Goal: Check status: Check status

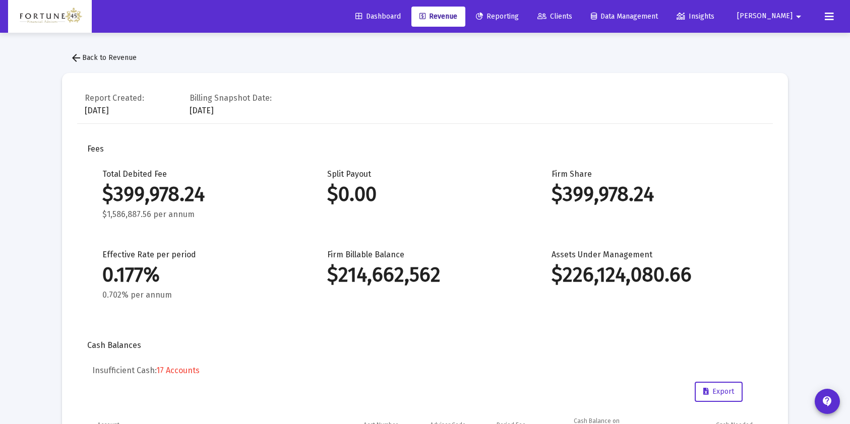
scroll to position [1174, 0]
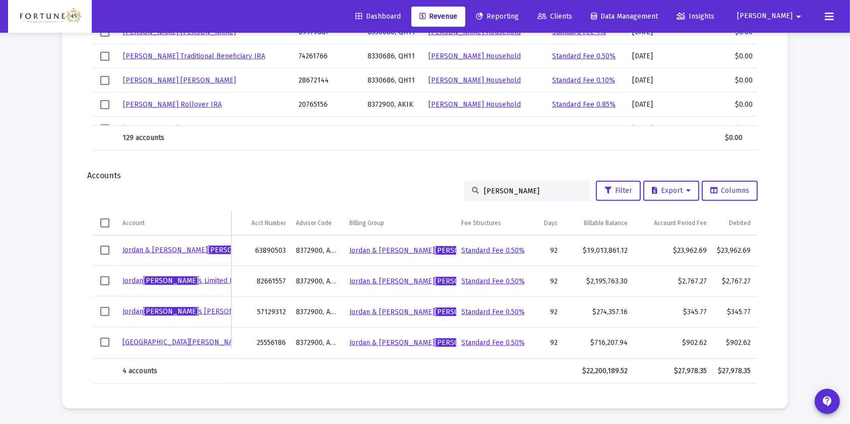
click at [486, 187] on input "[PERSON_NAME]" at bounding box center [533, 191] width 99 height 9
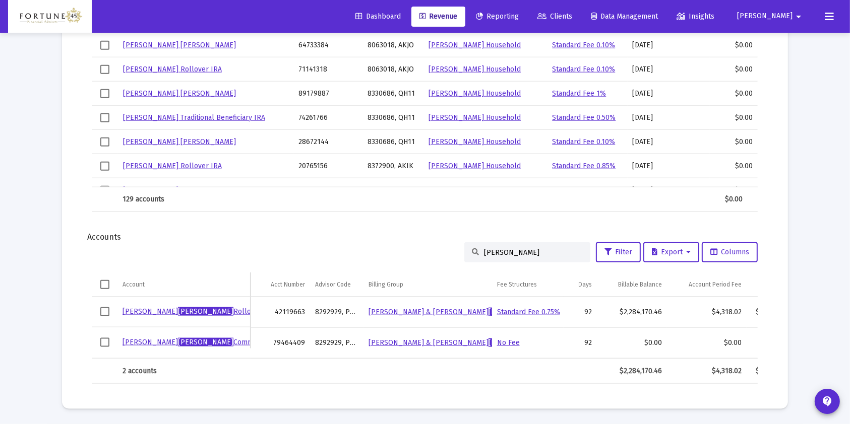
scroll to position [1113, 0]
click at [497, 249] on input "[PERSON_NAME]" at bounding box center [533, 253] width 99 height 9
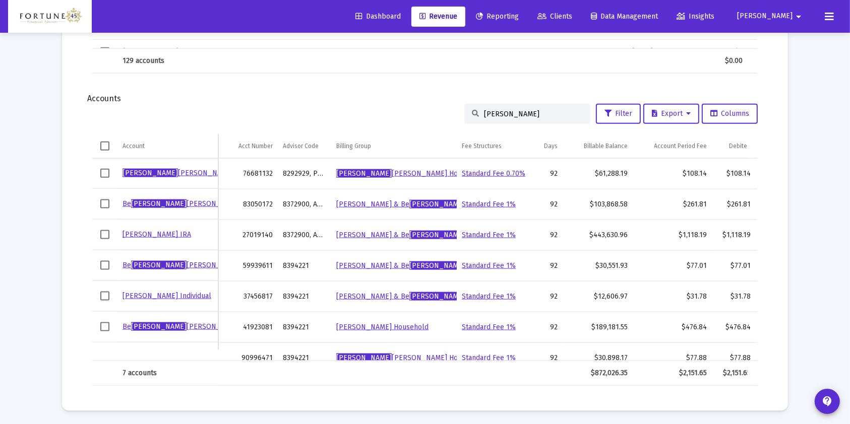
click at [492, 113] on input "[PERSON_NAME]" at bounding box center [533, 114] width 99 height 9
paste input "14700430"
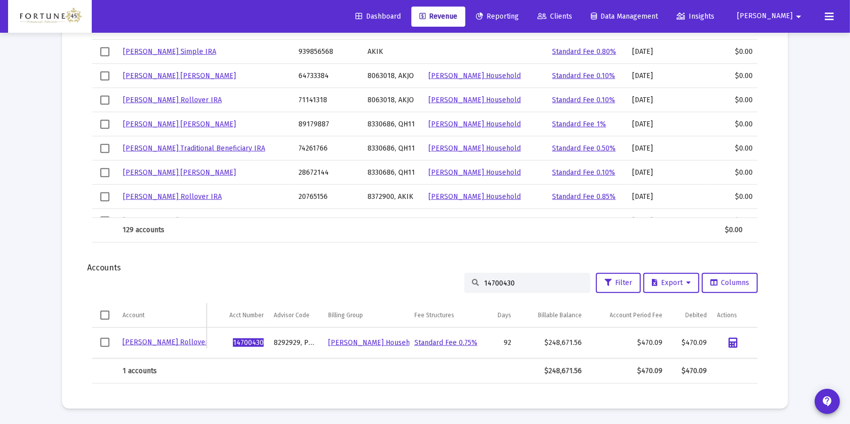
scroll to position [1072, 0]
click at [489, 283] on input "14700430" at bounding box center [533, 284] width 99 height 9
paste input "62944536"
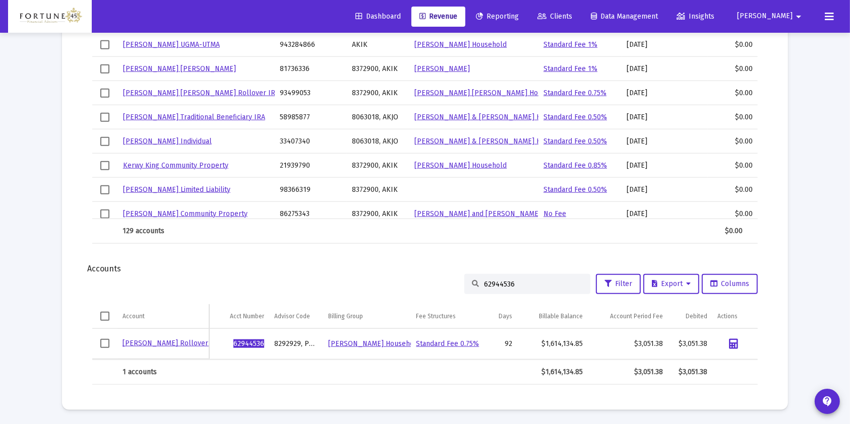
click at [496, 280] on input "62944536" at bounding box center [533, 284] width 99 height 9
paste input "34561155"
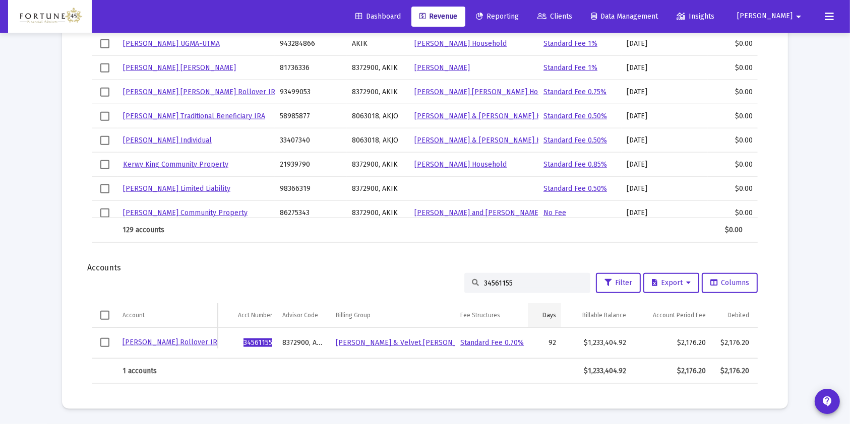
scroll to position [1082, 0]
click at [488, 279] on input "34561155" at bounding box center [533, 283] width 99 height 9
paste input "955646"
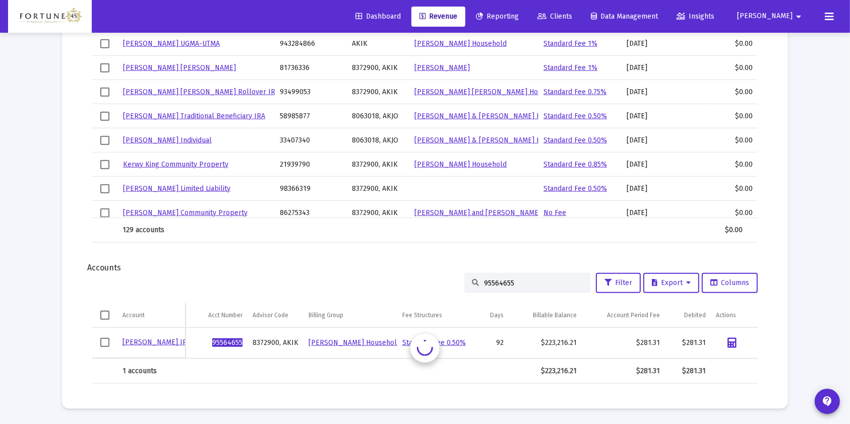
scroll to position [1072, 0]
click at [501, 280] on input "95564655" at bounding box center [533, 284] width 99 height 9
paste input "47649232"
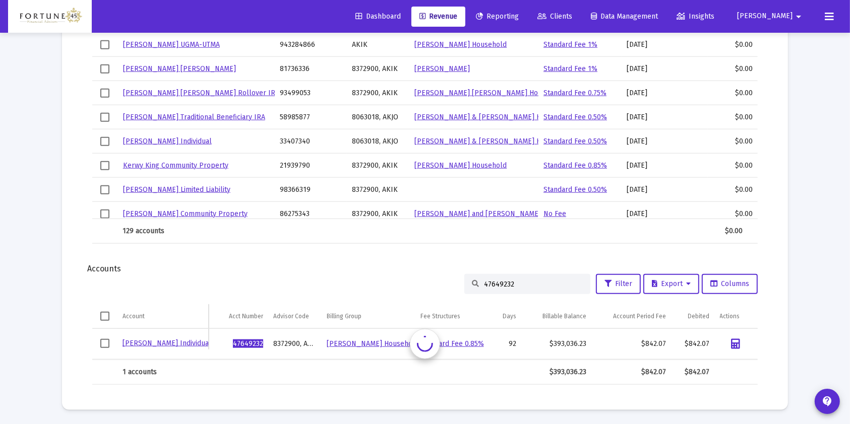
scroll to position [1082, 0]
click at [500, 279] on input "47649232" at bounding box center [533, 283] width 99 height 9
paste input "93935073"
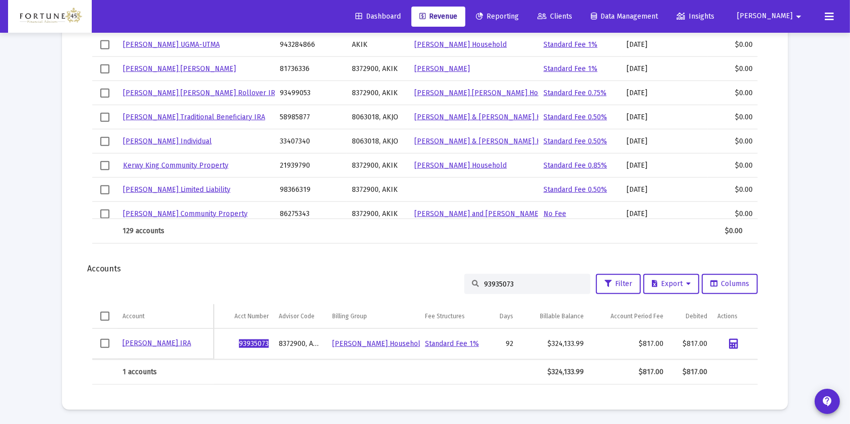
click at [494, 285] on input "93935073" at bounding box center [533, 284] width 99 height 9
paste input "13166892"
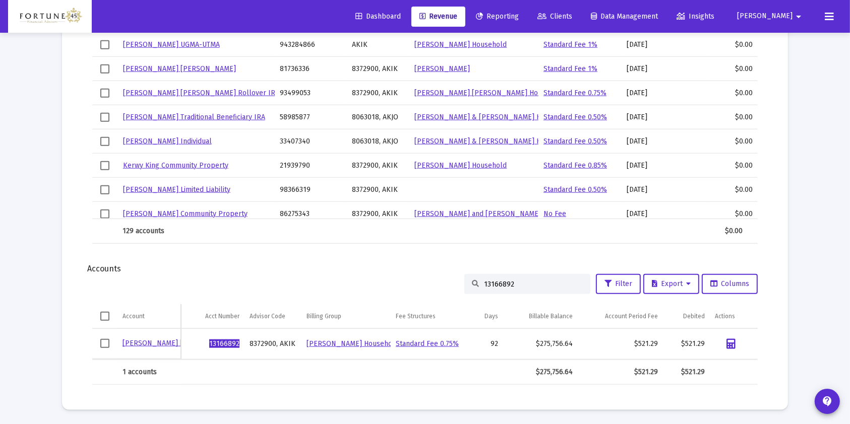
click at [504, 287] on input "13166892" at bounding box center [533, 284] width 99 height 9
paste input "44915585"
click at [501, 276] on div "44915585" at bounding box center [527, 284] width 126 height 20
click at [501, 280] on div "44915585" at bounding box center [527, 284] width 126 height 20
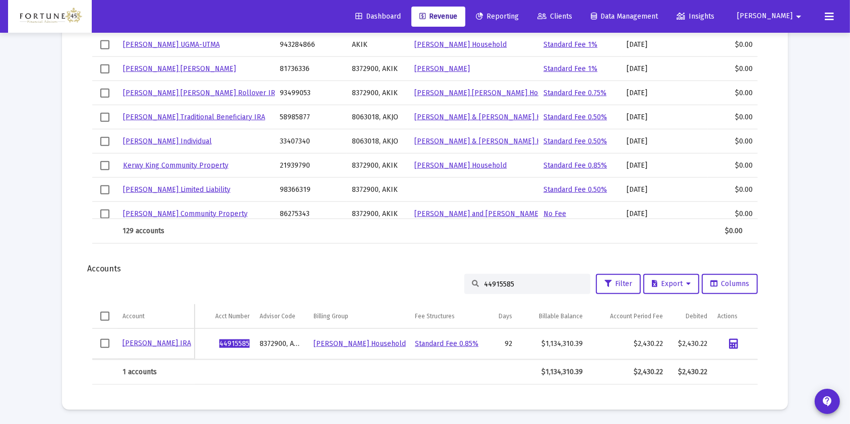
click at [502, 280] on input "44915585" at bounding box center [533, 284] width 99 height 9
paste input "67836088"
click at [500, 280] on input "67836088" at bounding box center [533, 284] width 99 height 9
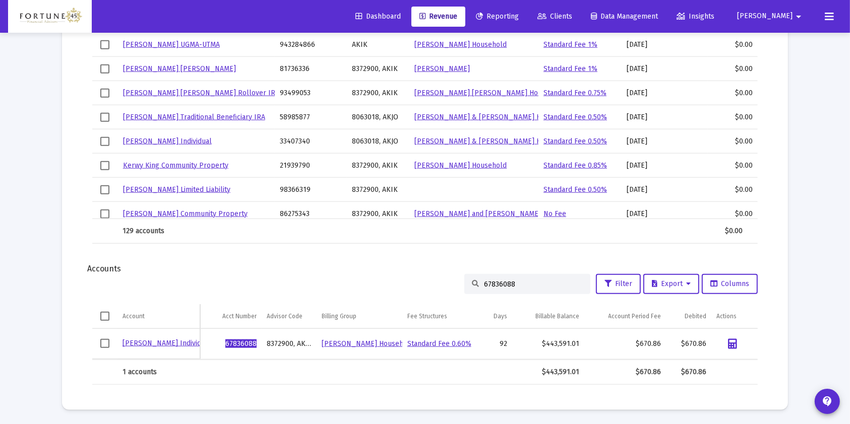
paste input "41098687"
click at [496, 286] on input "41098687" at bounding box center [533, 284] width 99 height 9
paste input "18398939"
click at [491, 285] on input "18398939" at bounding box center [533, 284] width 99 height 9
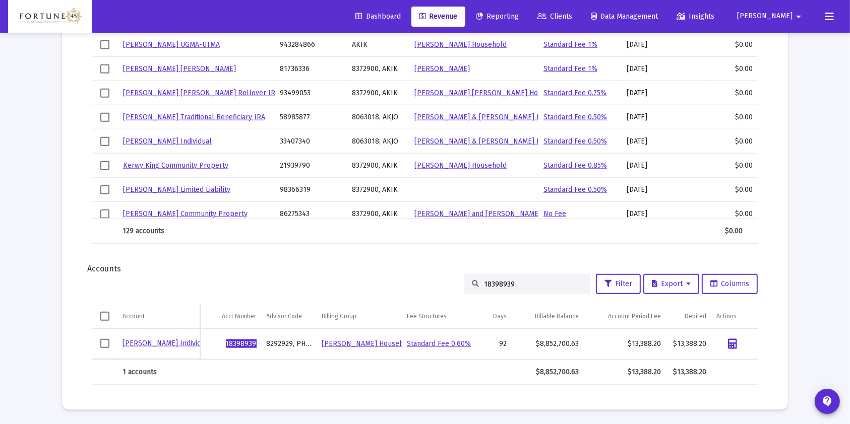
click at [491, 285] on input "18398939" at bounding box center [533, 284] width 99 height 9
paste input "74135420"
click at [489, 289] on div "74135420" at bounding box center [527, 284] width 126 height 20
click at [489, 284] on input "74135420" at bounding box center [533, 284] width 99 height 9
click at [489, 283] on input "74135420" at bounding box center [533, 284] width 99 height 9
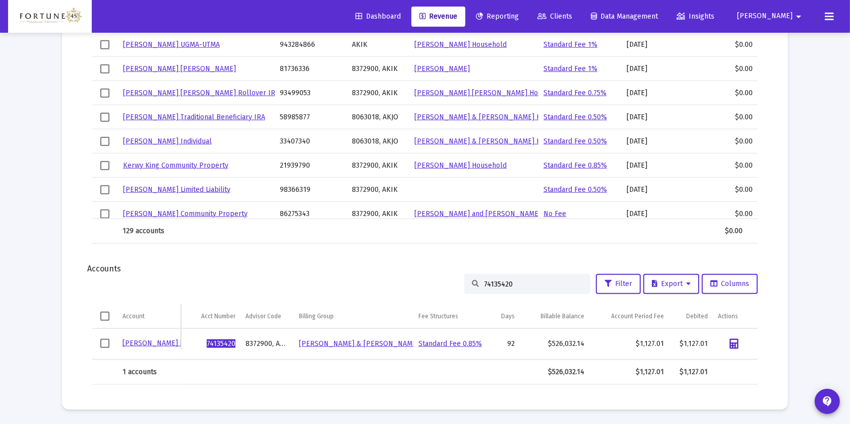
paste input "25135743"
click at [492, 281] on input "25135743" at bounding box center [533, 284] width 99 height 9
paste input "18543588"
click at [495, 288] on input "18543588" at bounding box center [533, 284] width 99 height 9
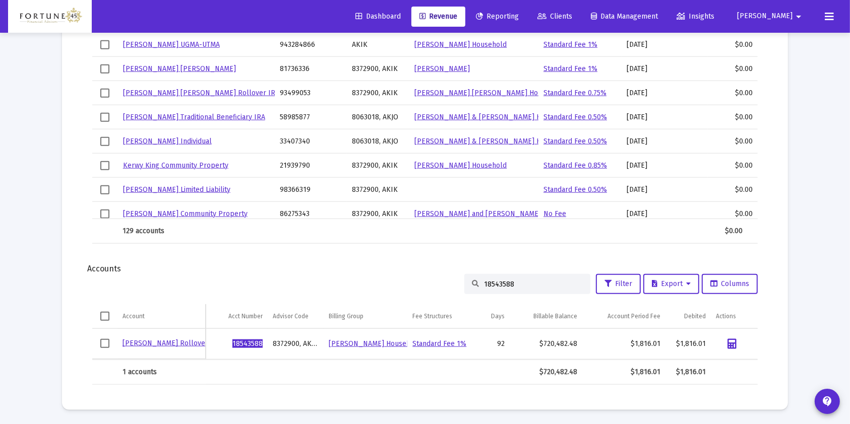
click at [495, 288] on div "18543588" at bounding box center [527, 284] width 126 height 20
click at [497, 280] on input "18543588" at bounding box center [533, 284] width 99 height 9
paste input "30651254"
click at [500, 286] on input "30651254" at bounding box center [533, 284] width 99 height 9
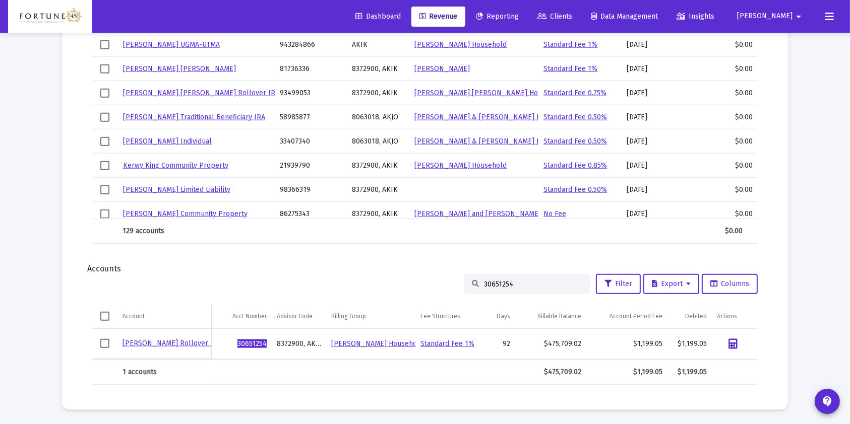
click at [500, 286] on input "30651254" at bounding box center [533, 284] width 99 height 9
paste input "74281603"
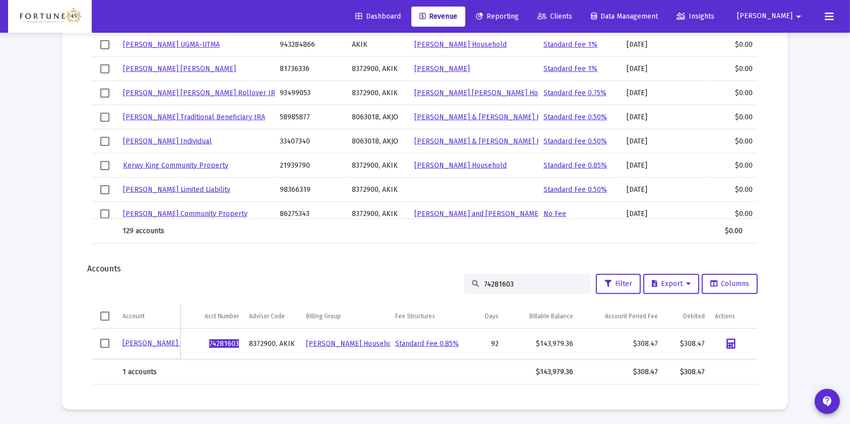
click at [491, 288] on input "74281603" at bounding box center [533, 284] width 99 height 9
paste input "32413036"
click at [500, 282] on input "32413036" at bounding box center [533, 284] width 99 height 9
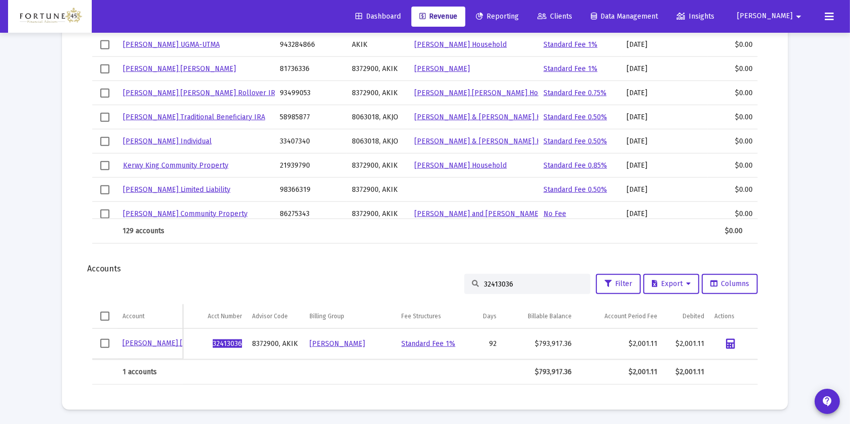
paste input "72880400"
click at [488, 281] on input "72880400" at bounding box center [533, 284] width 99 height 9
paste input "69545849"
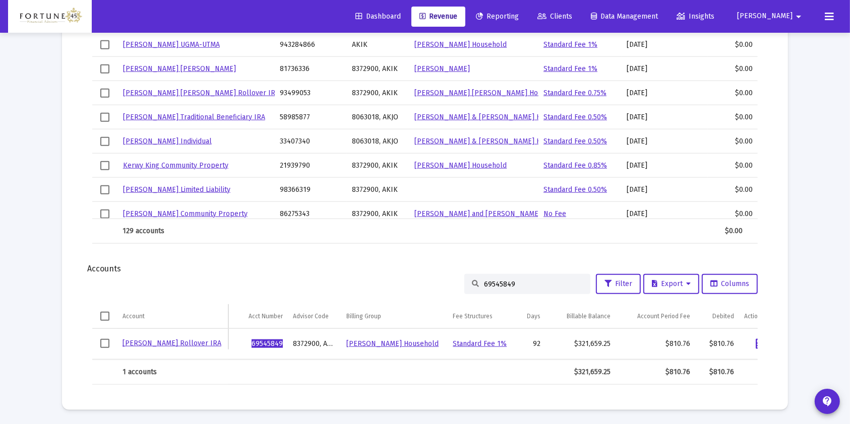
click at [488, 290] on div "69545849" at bounding box center [527, 284] width 126 height 20
click at [488, 283] on input "69545849" at bounding box center [533, 284] width 99 height 9
paste input "88205083"
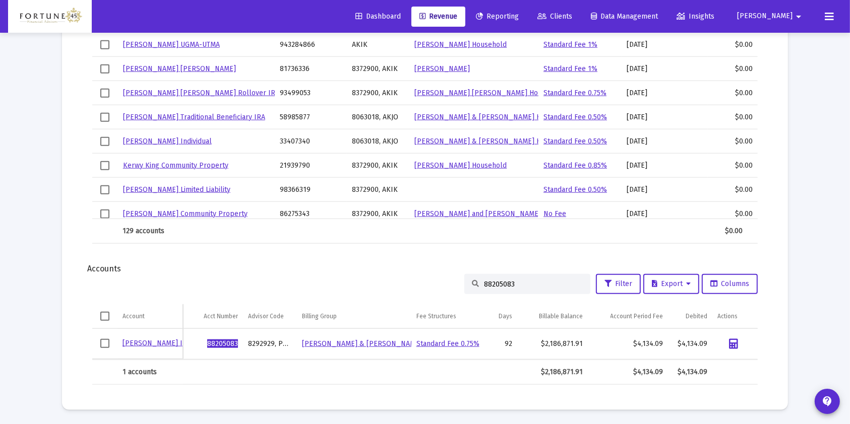
click at [494, 284] on input "88205083" at bounding box center [533, 284] width 99 height 9
paste input "12416582"
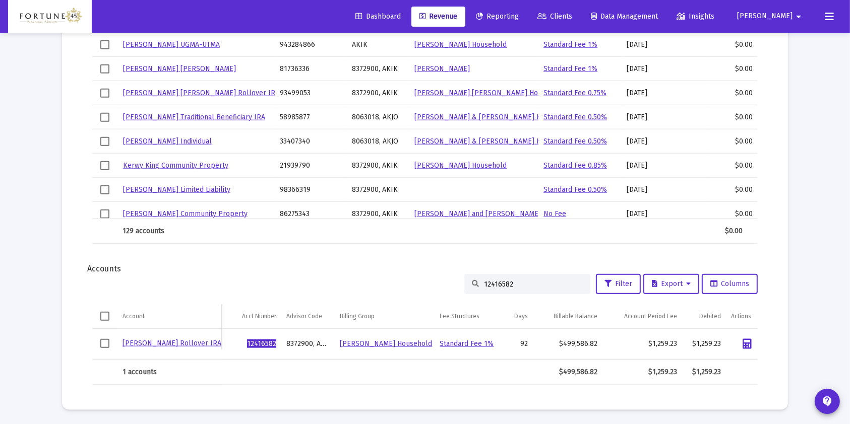
click at [490, 284] on input "12416582" at bounding box center [533, 284] width 99 height 9
paste input "26964837"
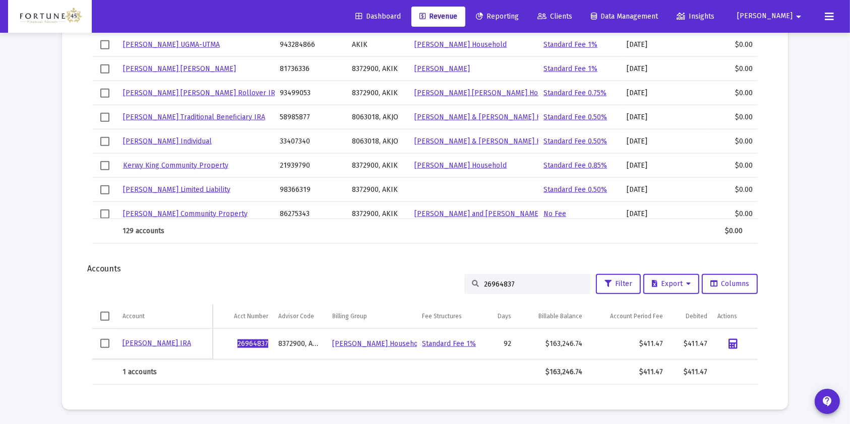
click at [492, 285] on input "26964837" at bounding box center [533, 284] width 99 height 9
paste input "74206515"
click at [506, 284] on input "74206515" at bounding box center [533, 284] width 99 height 9
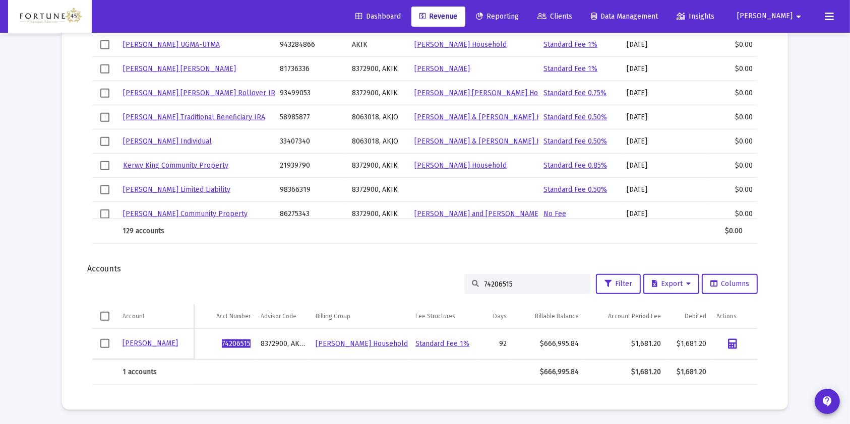
paste input "19573073"
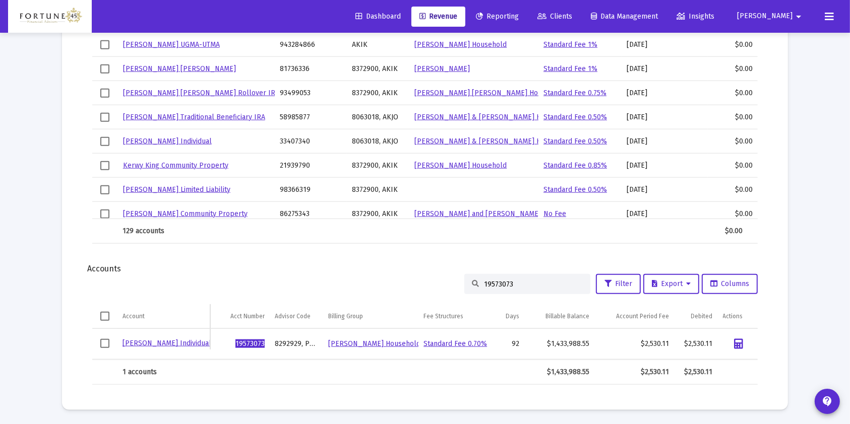
click at [499, 280] on input "19573073" at bounding box center [533, 284] width 99 height 9
paste input "64292256"
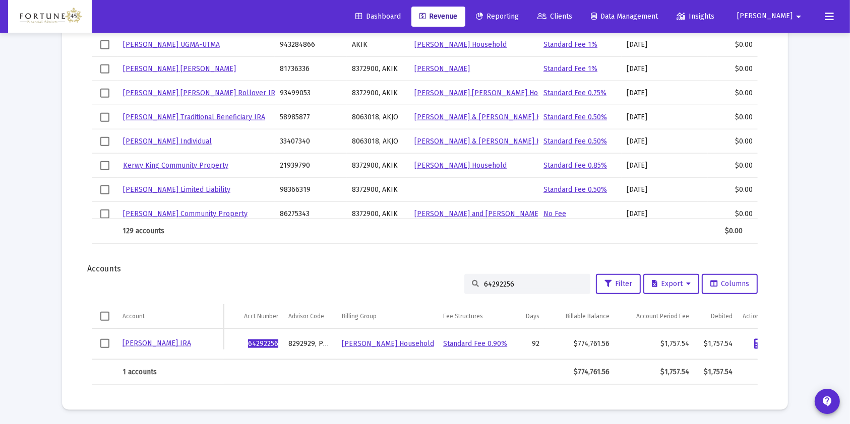
click at [494, 276] on div "64292256" at bounding box center [527, 284] width 126 height 20
click at [497, 278] on div "64292256" at bounding box center [527, 284] width 126 height 20
click at [500, 282] on input "64292256" at bounding box center [533, 284] width 99 height 9
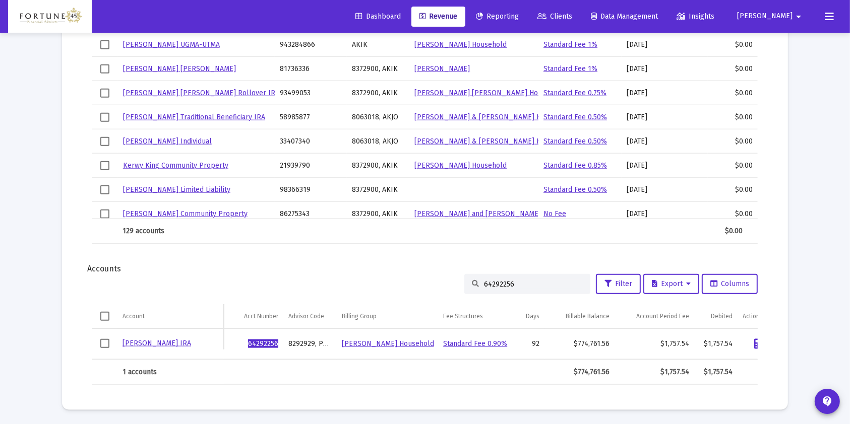
paste input "34770579"
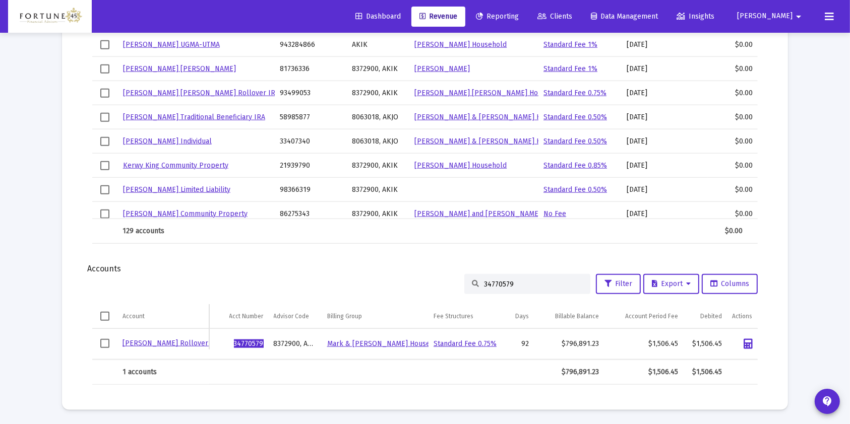
click at [498, 281] on input "34770579" at bounding box center [533, 284] width 99 height 9
paste input "55883726"
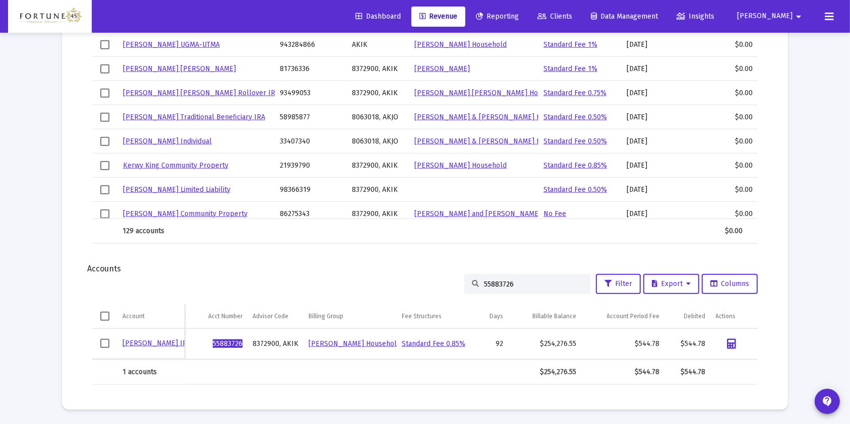
click at [494, 280] on input "55883726" at bounding box center [533, 284] width 99 height 9
paste input "44724739"
click at [499, 282] on input "44724739" at bounding box center [533, 284] width 99 height 9
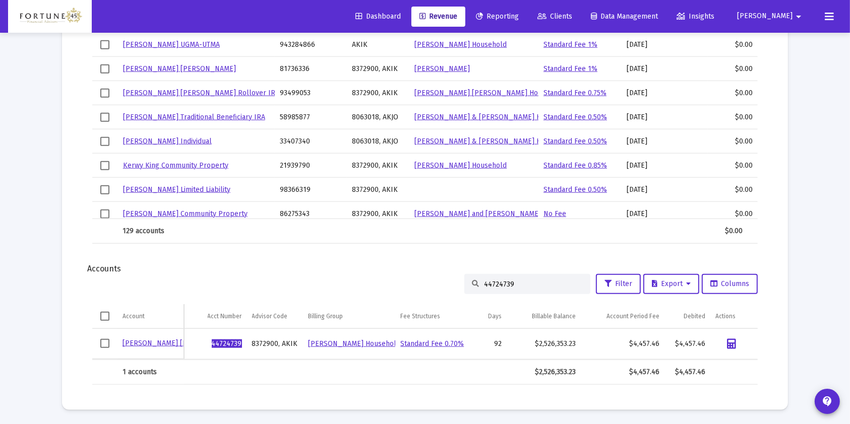
paste input "8907688"
click at [501, 282] on input "89076889" at bounding box center [533, 284] width 99 height 9
paste input "3935262"
click at [493, 282] on input "39352629" at bounding box center [533, 284] width 99 height 9
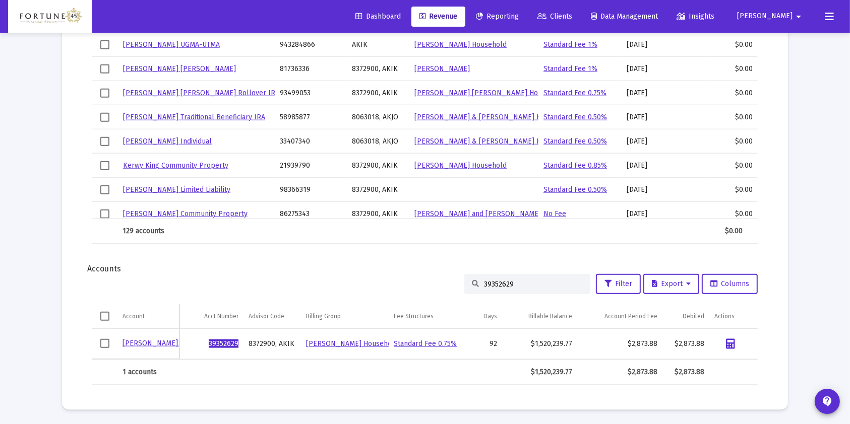
click at [493, 282] on input "39352629" at bounding box center [533, 284] width 99 height 9
paste input "8389982"
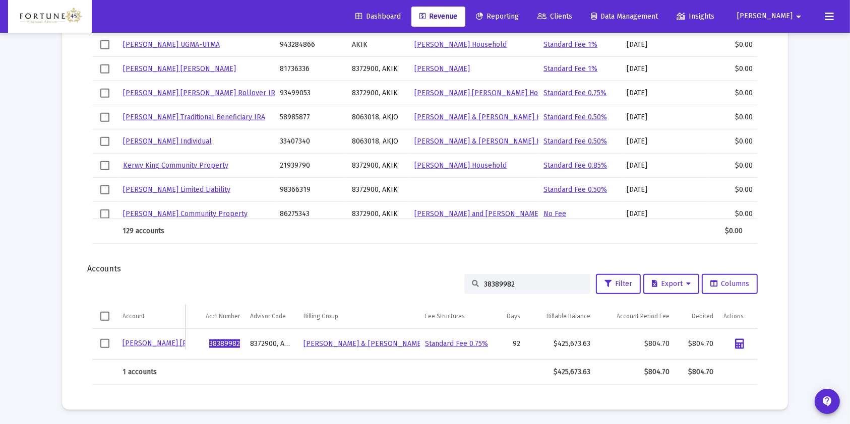
click at [497, 285] on input "38389982" at bounding box center [533, 284] width 99 height 9
paste input "56375903"
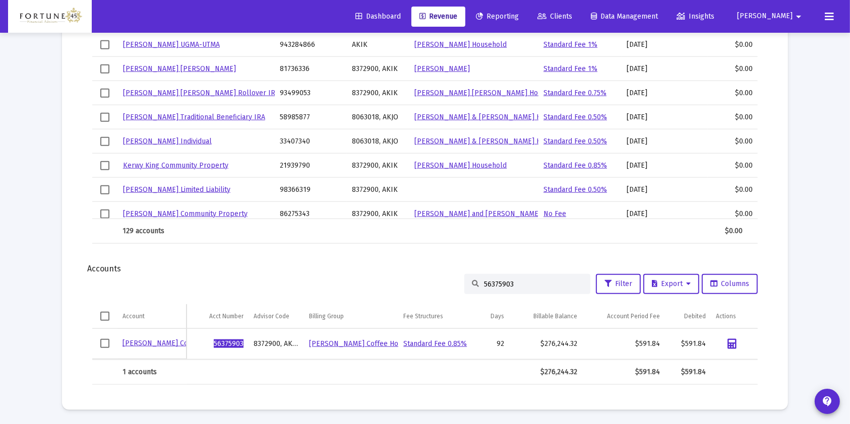
click at [491, 280] on input "56375903" at bounding box center [533, 284] width 99 height 9
paste input "77072900"
click at [499, 283] on input "77072900" at bounding box center [533, 284] width 99 height 9
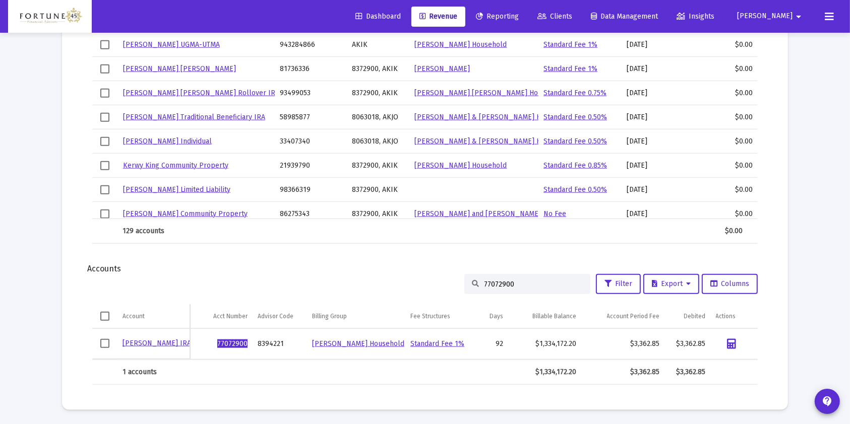
paste input "82503991"
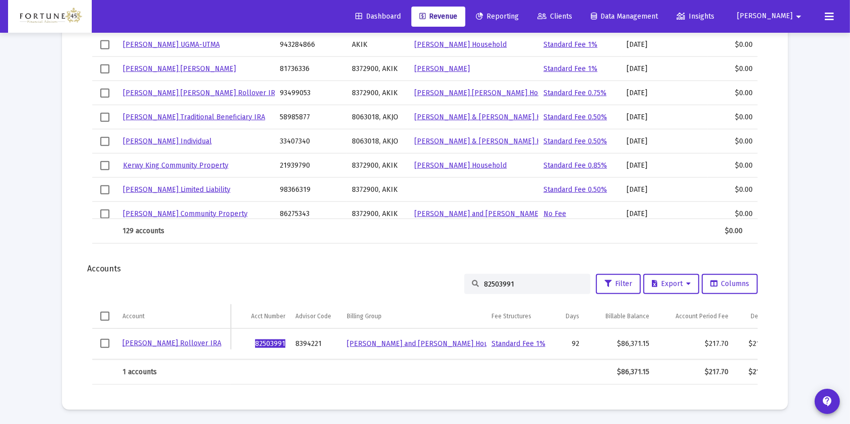
click at [503, 284] on input "82503991" at bounding box center [533, 284] width 99 height 9
paste input "40210805"
click at [485, 280] on input "40210805" at bounding box center [533, 284] width 99 height 9
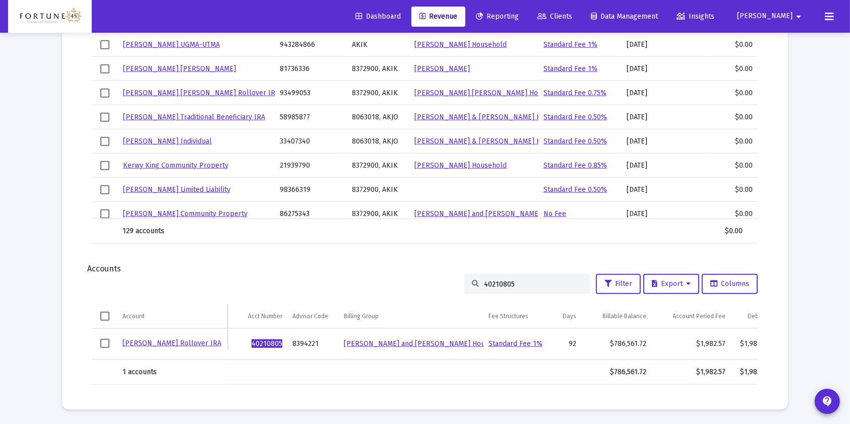
paste input "91954910"
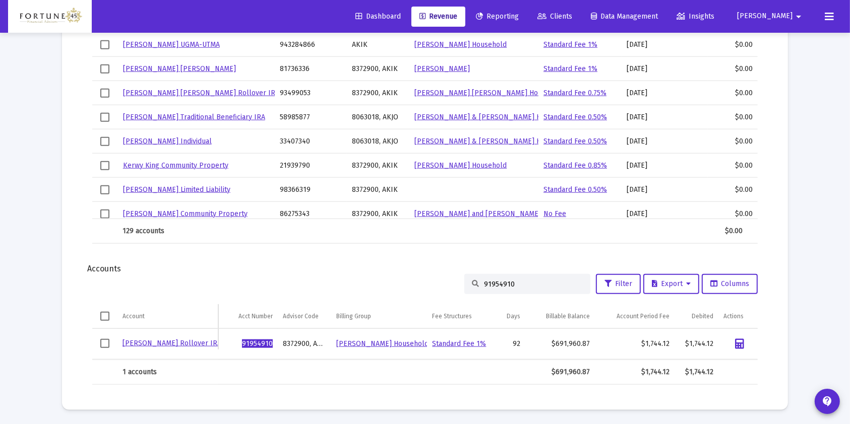
click at [494, 279] on div "91954910" at bounding box center [527, 284] width 126 height 20
click at [494, 284] on input "91954910" at bounding box center [533, 284] width 99 height 9
paste input "36519388"
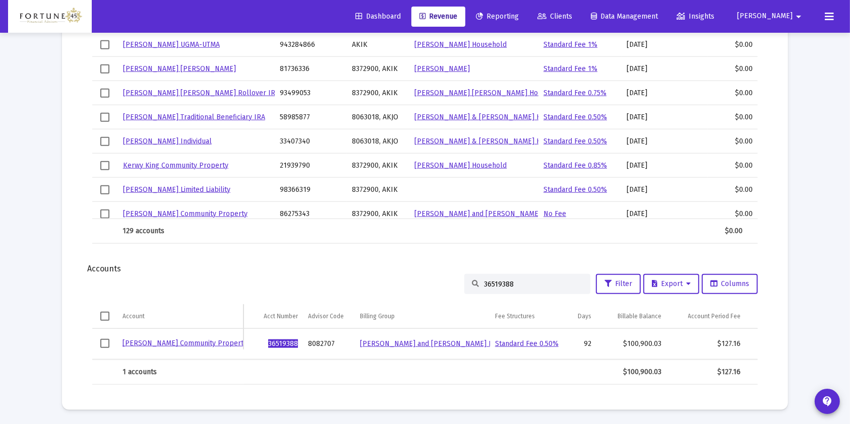
click at [498, 280] on input "36519388" at bounding box center [533, 284] width 99 height 9
paste input "8122857"
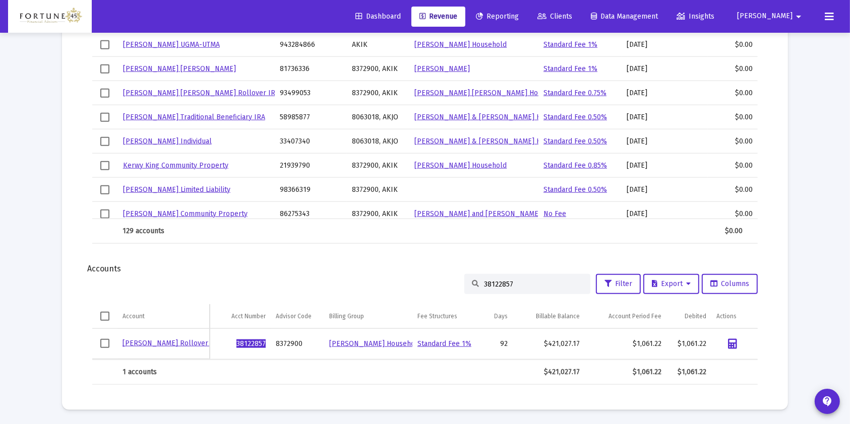
click at [487, 284] on input "38122857" at bounding box center [533, 284] width 99 height 9
paste input "13050985"
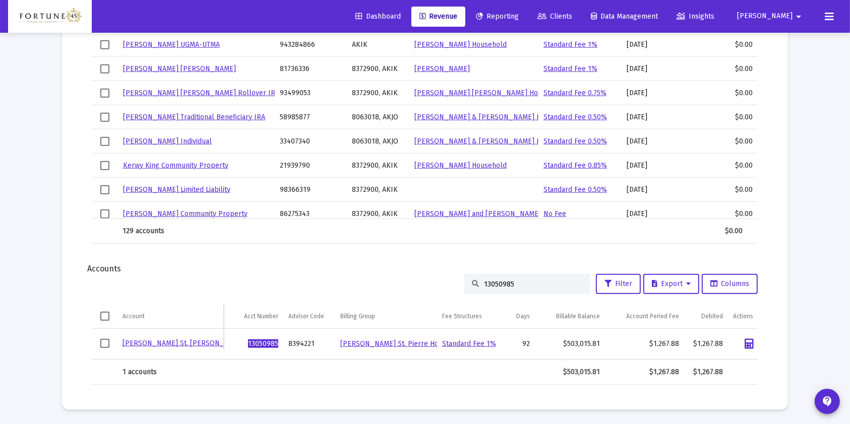
click at [516, 286] on input "13050985" at bounding box center [533, 284] width 99 height 9
paste input "76053106"
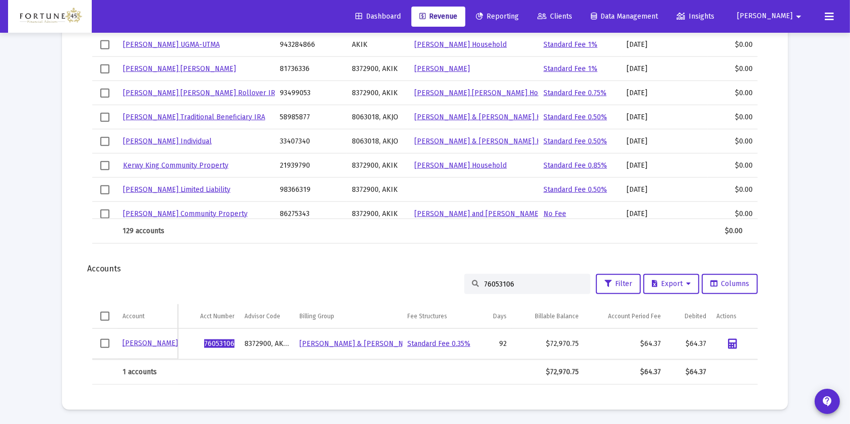
click at [500, 280] on input "76053106" at bounding box center [533, 284] width 99 height 9
paste input "2512713"
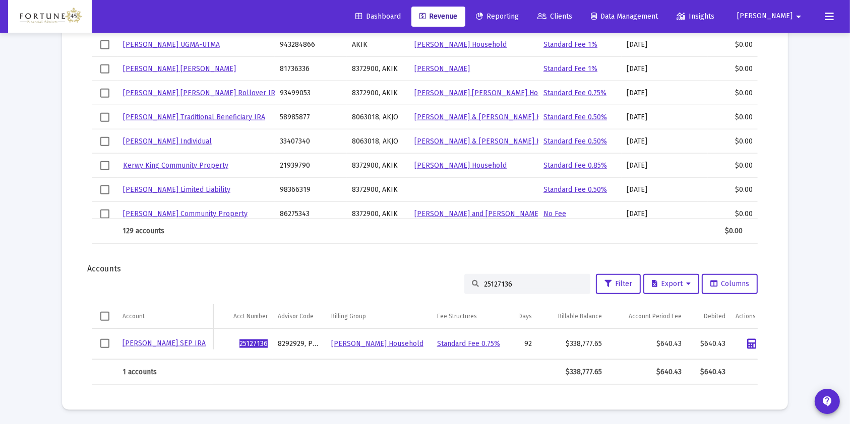
click at [498, 285] on input "25127136" at bounding box center [533, 284] width 99 height 9
click at [499, 284] on input "25127136" at bounding box center [533, 284] width 99 height 9
paste input "0566555"
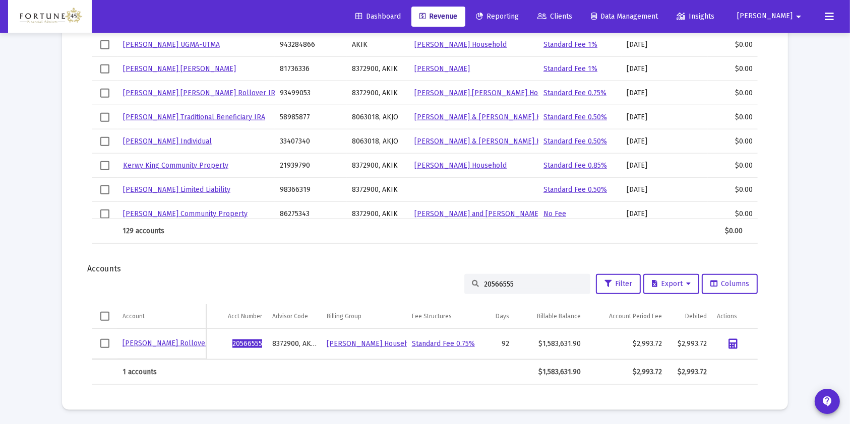
click at [525, 288] on div "20566555" at bounding box center [527, 284] width 126 height 20
click at [512, 276] on div "20566555" at bounding box center [527, 284] width 126 height 20
click at [512, 282] on input "20566555" at bounding box center [533, 284] width 99 height 9
paste input "75101437"
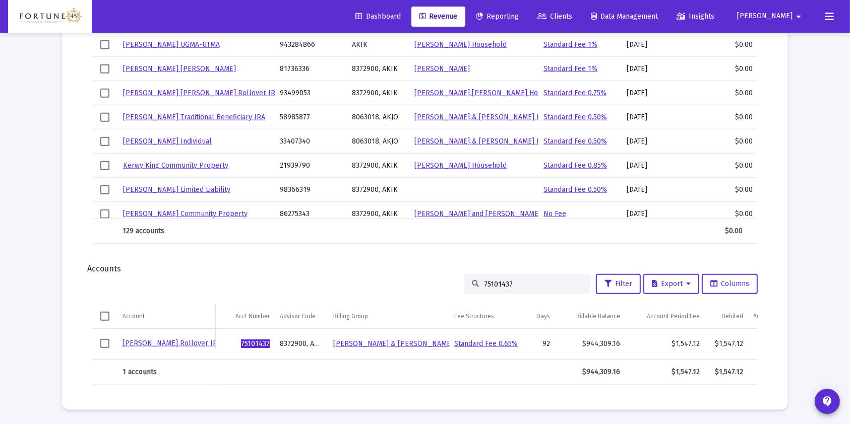
click at [521, 285] on input "75101437" at bounding box center [533, 284] width 99 height 9
paste input "52811783"
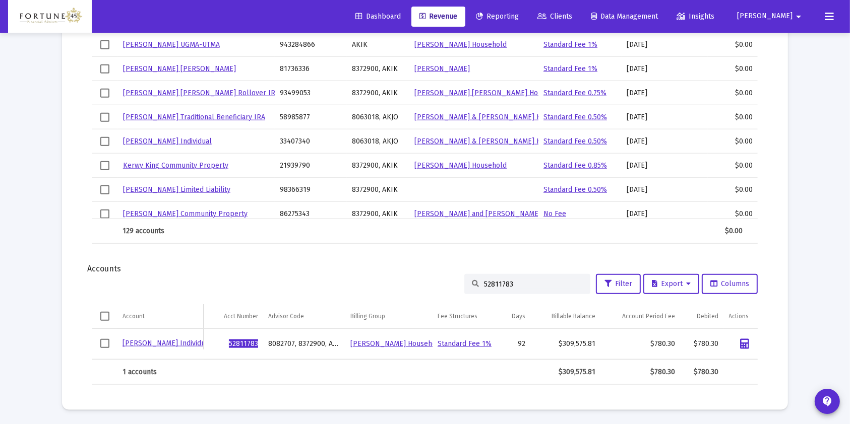
click at [492, 277] on div "52811783" at bounding box center [527, 284] width 126 height 20
click at [499, 276] on div "52811783" at bounding box center [527, 284] width 126 height 20
drag, startPoint x: 496, startPoint y: 275, endPoint x: 494, endPoint y: 286, distance: 11.2
click at [494, 277] on div "52811783" at bounding box center [527, 284] width 126 height 20
click at [494, 286] on input "52811783" at bounding box center [533, 284] width 99 height 9
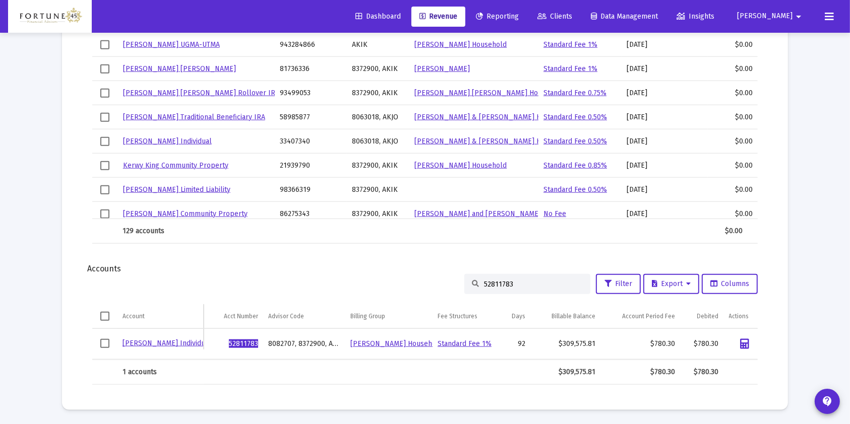
click at [494, 286] on input "52811783" at bounding box center [533, 284] width 99 height 9
paste input "37705785"
click at [508, 280] on input "37705785" at bounding box center [533, 284] width 99 height 9
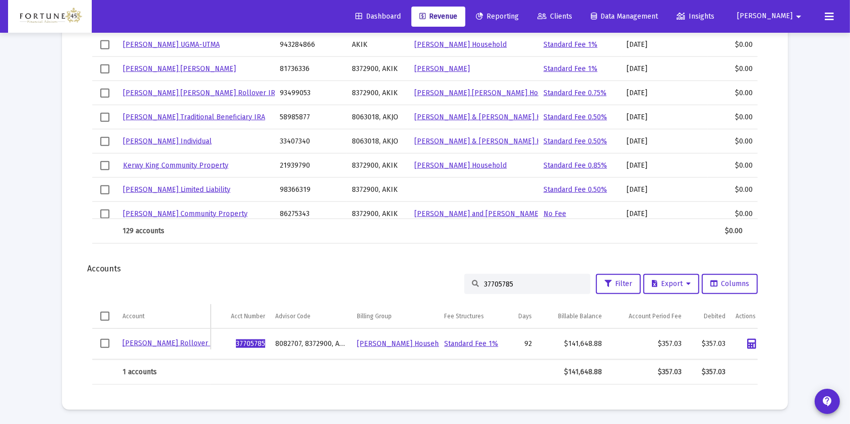
paste input "96617954"
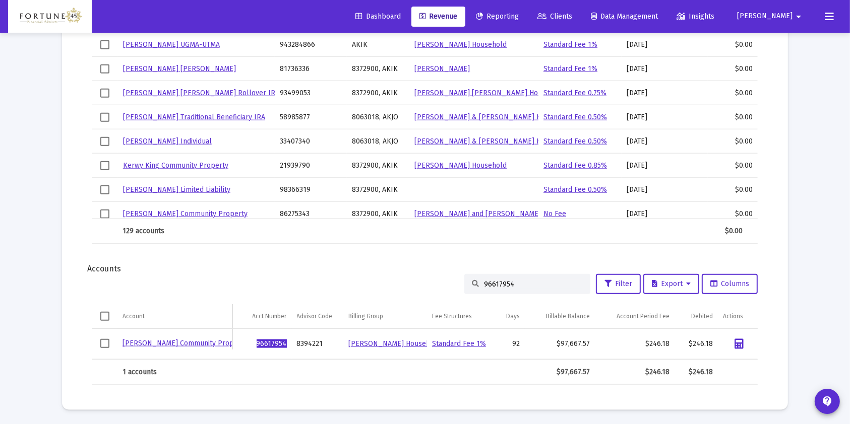
click at [524, 287] on input "96617954" at bounding box center [533, 284] width 99 height 9
paste input "78736608"
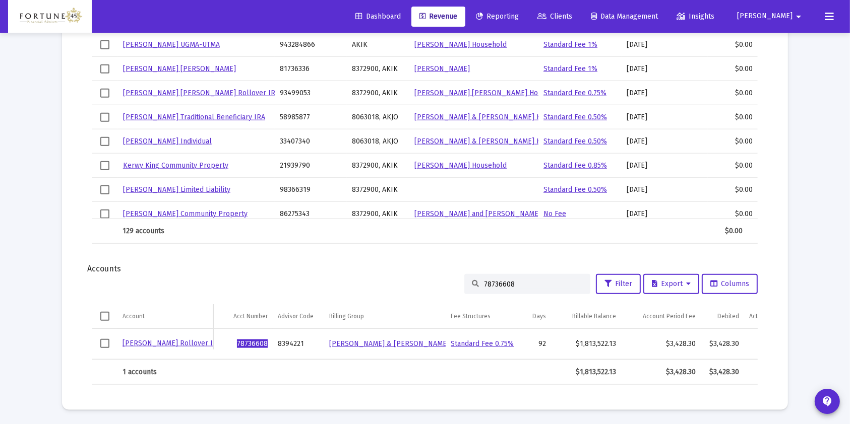
click at [496, 281] on input "78736608" at bounding box center [533, 284] width 99 height 9
paste input "88802286"
click at [484, 286] on input "88802286" at bounding box center [533, 284] width 99 height 9
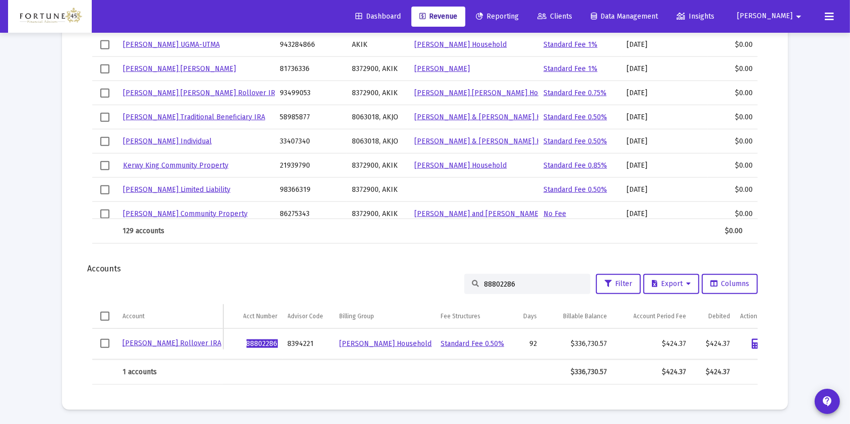
paste input "79935333"
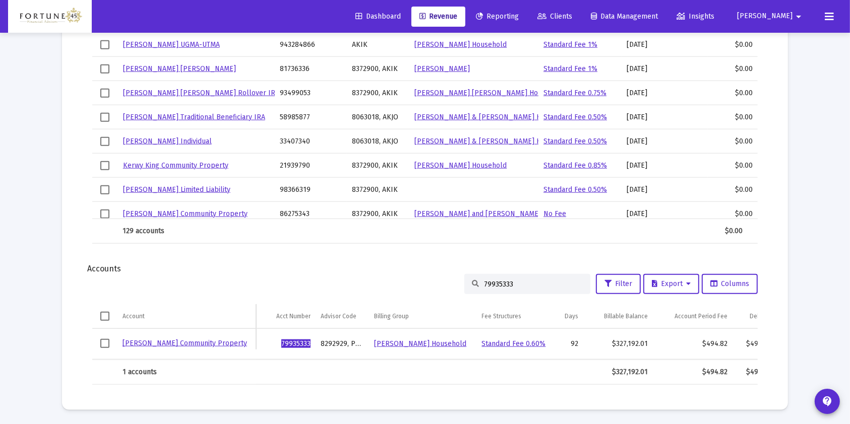
click at [497, 288] on div "79935333" at bounding box center [527, 284] width 126 height 20
click at [496, 284] on input "79935333" at bounding box center [533, 284] width 99 height 9
paste input "19093155"
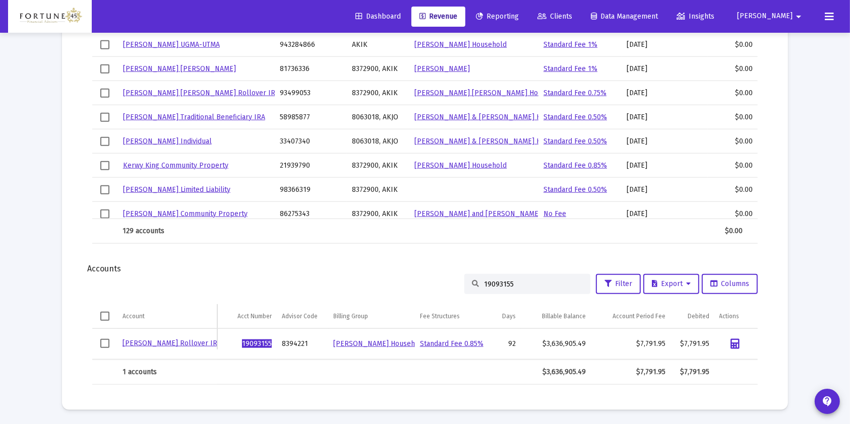
click at [519, 287] on input "19093155" at bounding box center [533, 284] width 99 height 9
paste input "8708658"
click at [500, 287] on input "87086585" at bounding box center [533, 284] width 99 height 9
paste input "88802286"
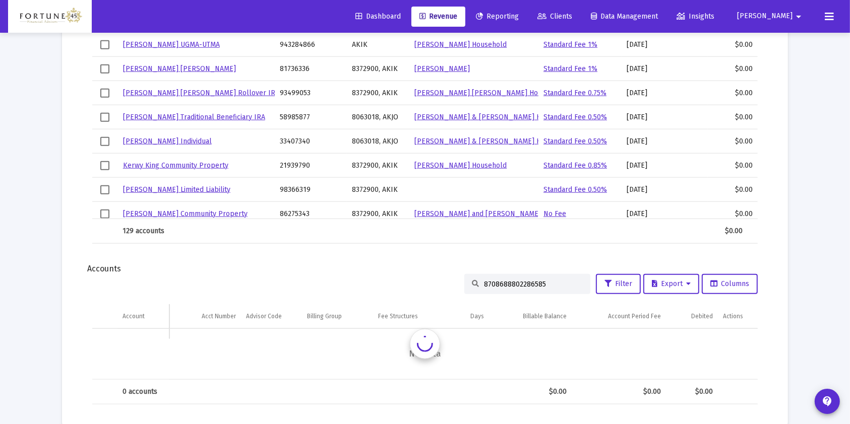
scroll to position [1044, 0]
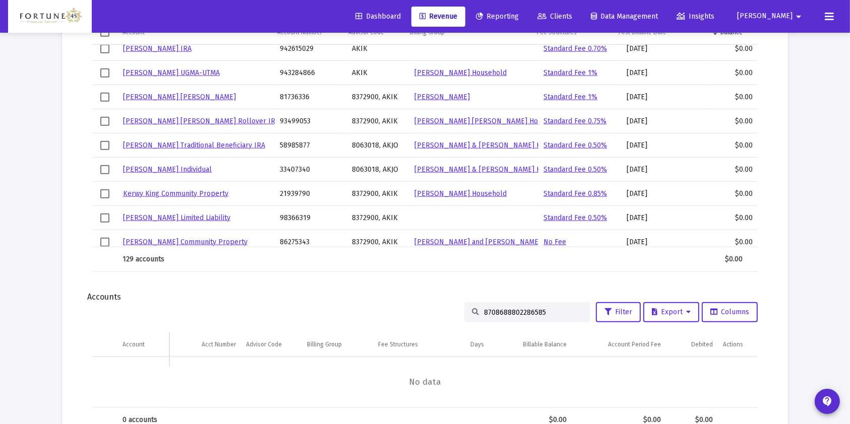
click at [512, 311] on input "8708688802286585" at bounding box center [533, 313] width 99 height 9
paste input "8802286"
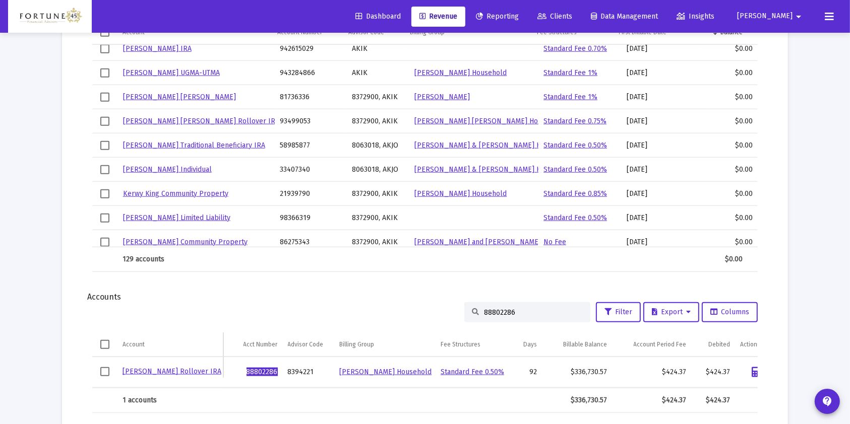
type input "88802286"
